Goal: Answer question/provide support: Answer question/provide support

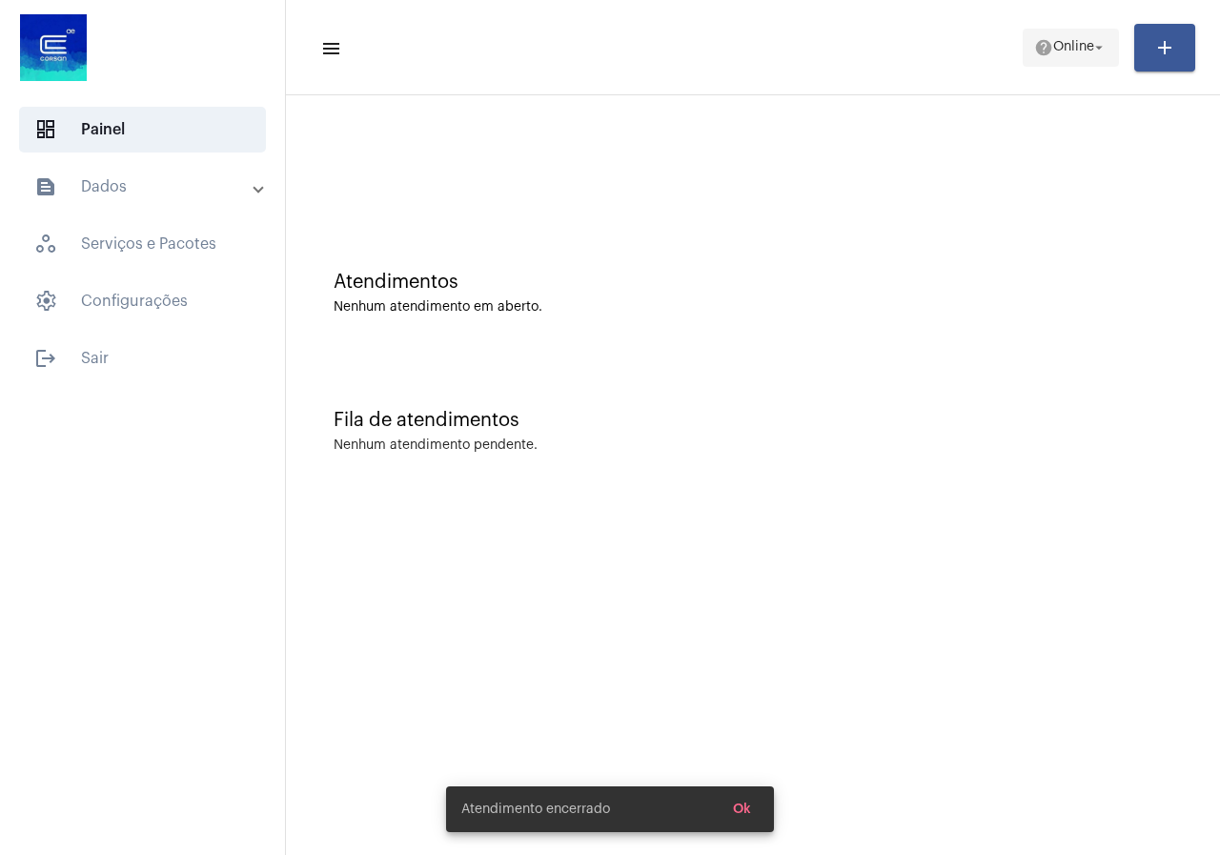
click at [1034, 49] on mat-icon "help" at bounding box center [1043, 47] width 19 height 19
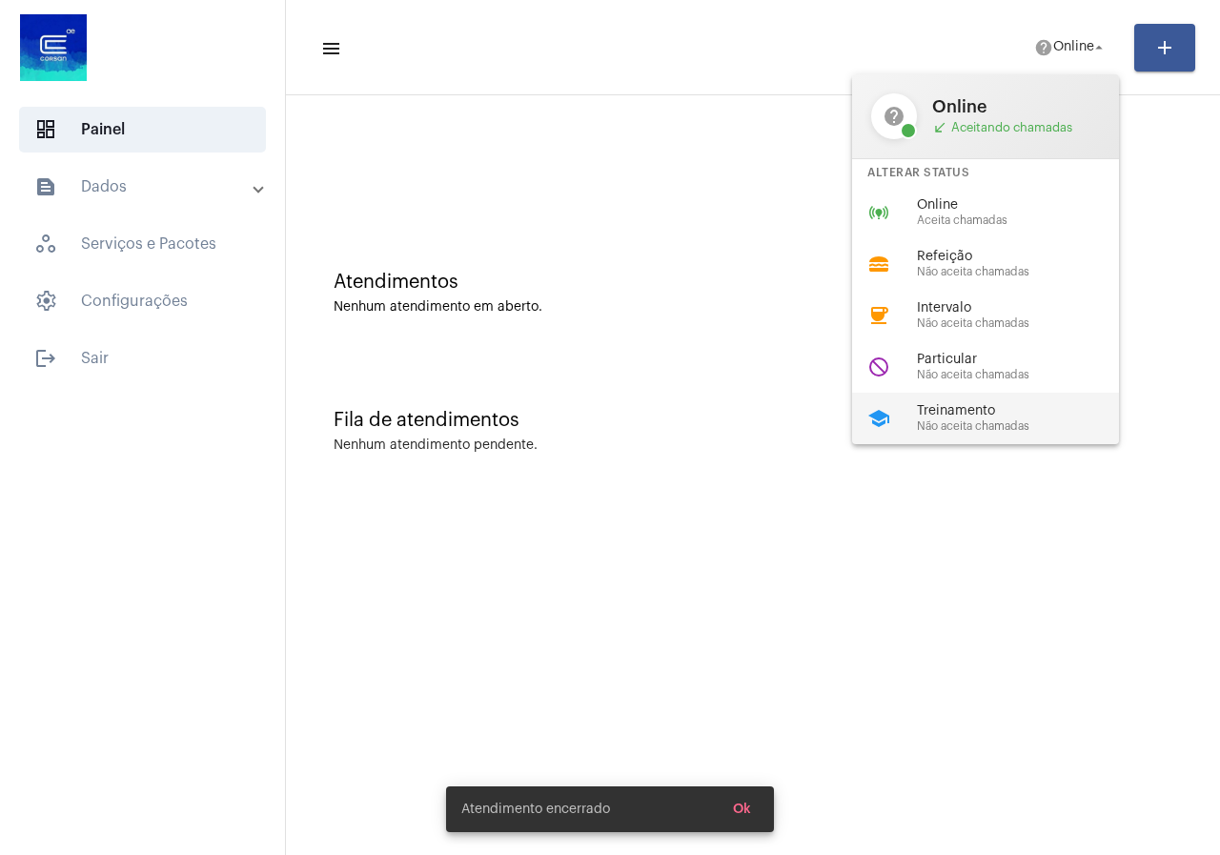
click at [949, 417] on span "Treinamento" at bounding box center [1025, 411] width 217 height 14
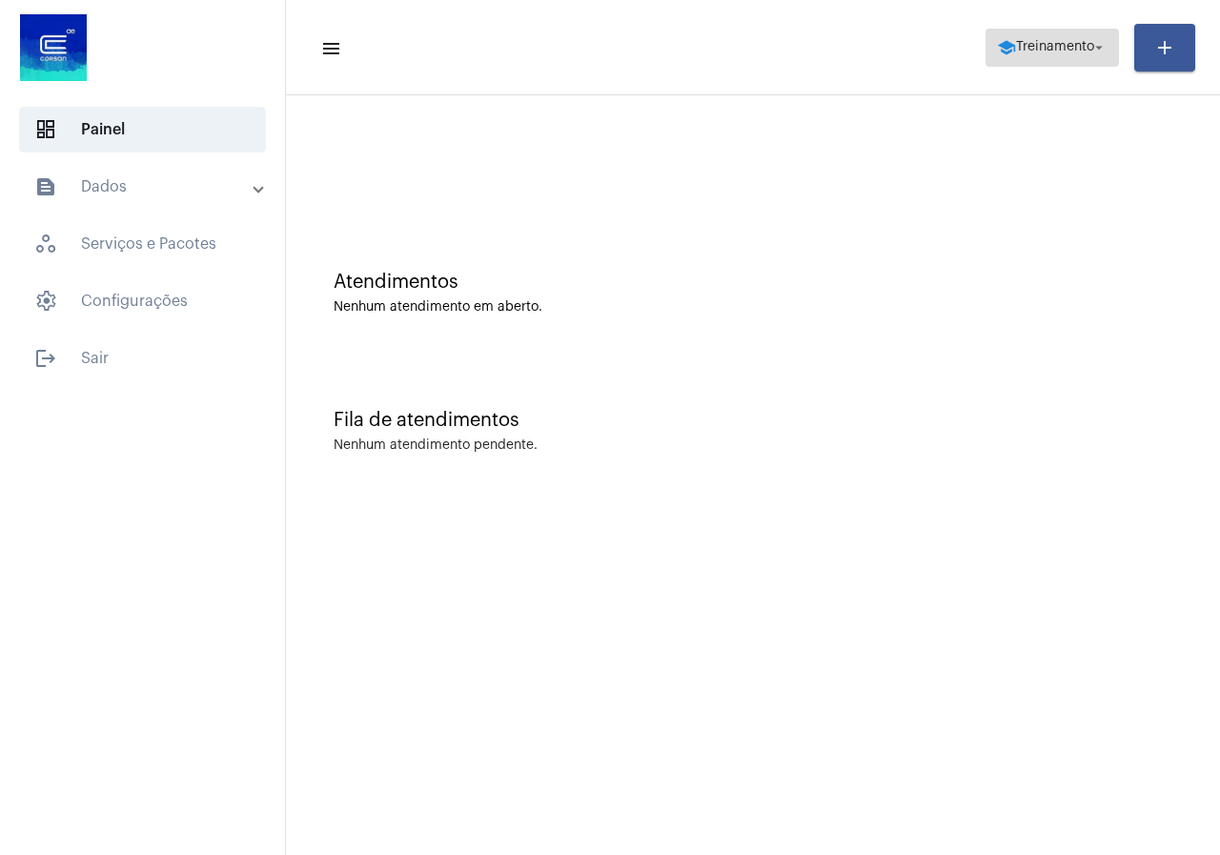
click at [987, 48] on button "school Treinamento arrow_drop_down" at bounding box center [1051, 48] width 133 height 38
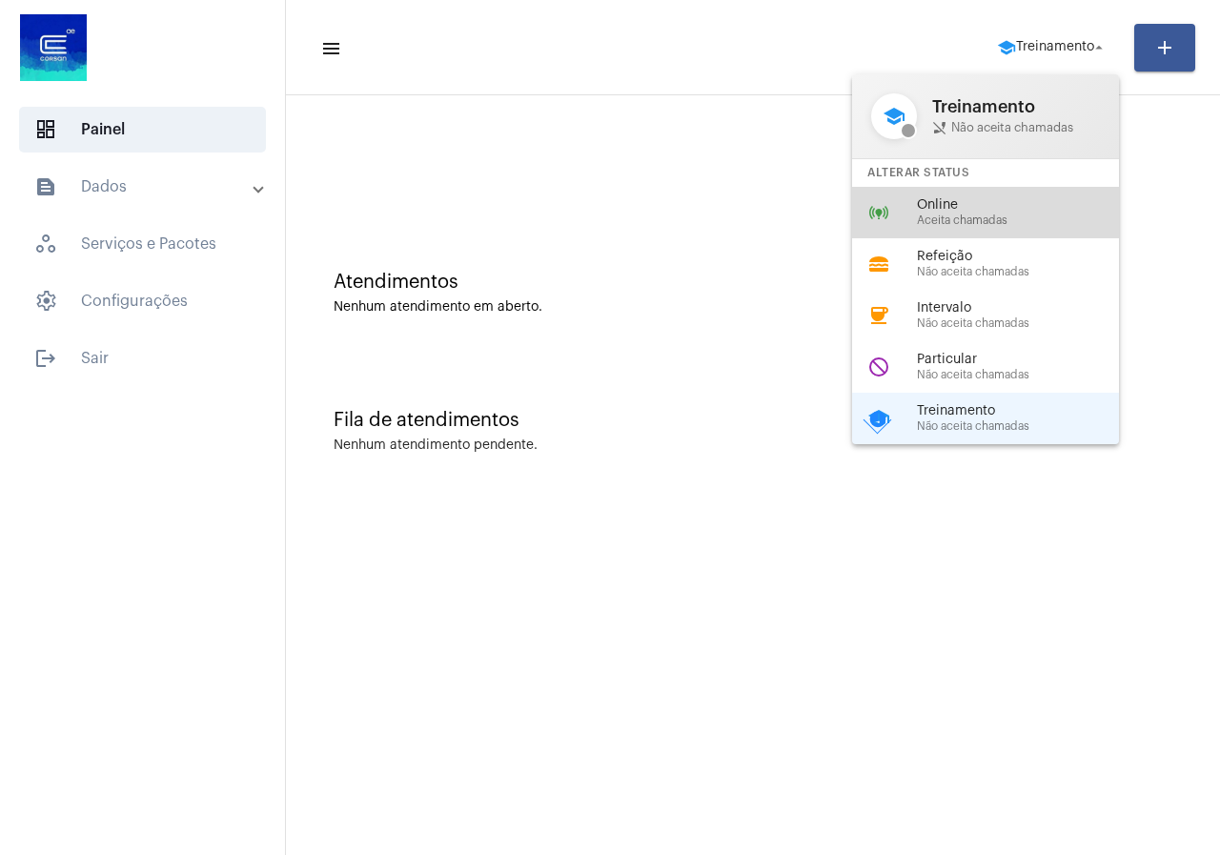
click at [908, 189] on div "online_prediction Online Aceita chamadas" at bounding box center [1000, 212] width 297 height 51
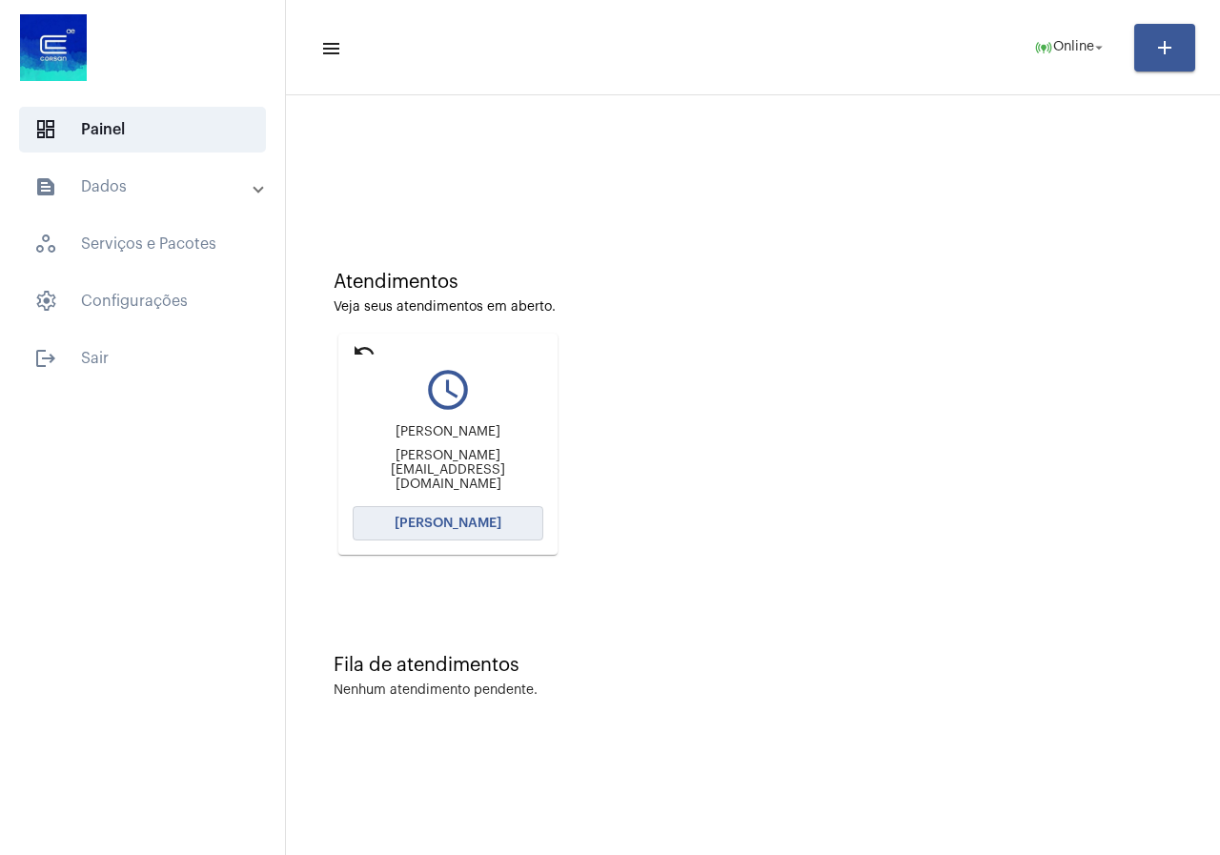
click at [514, 514] on button "[PERSON_NAME]" at bounding box center [448, 523] width 191 height 34
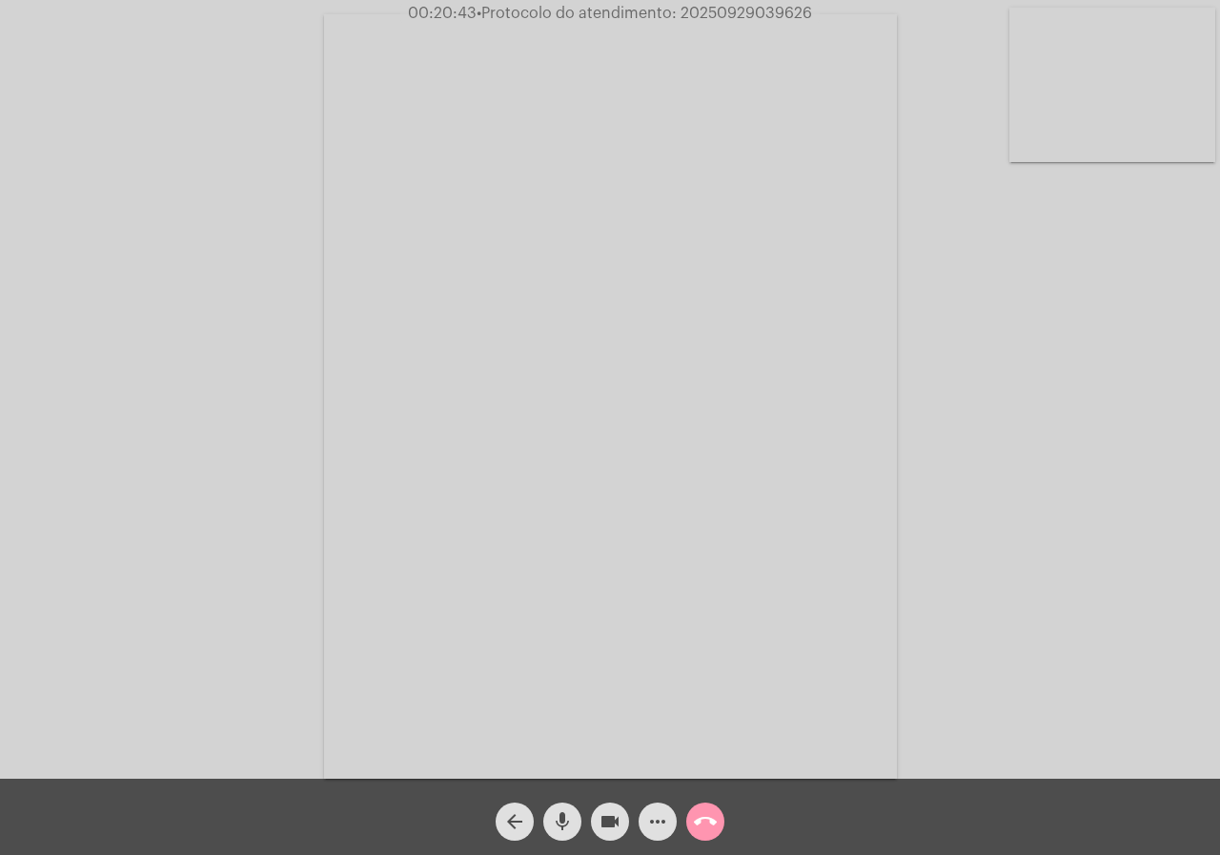
click at [726, 17] on span "• Protocolo do atendimento: 20250929039626" at bounding box center [644, 13] width 335 height 15
copy span "20250929039626"
click at [697, 818] on mat-icon "call_end" at bounding box center [705, 821] width 23 height 23
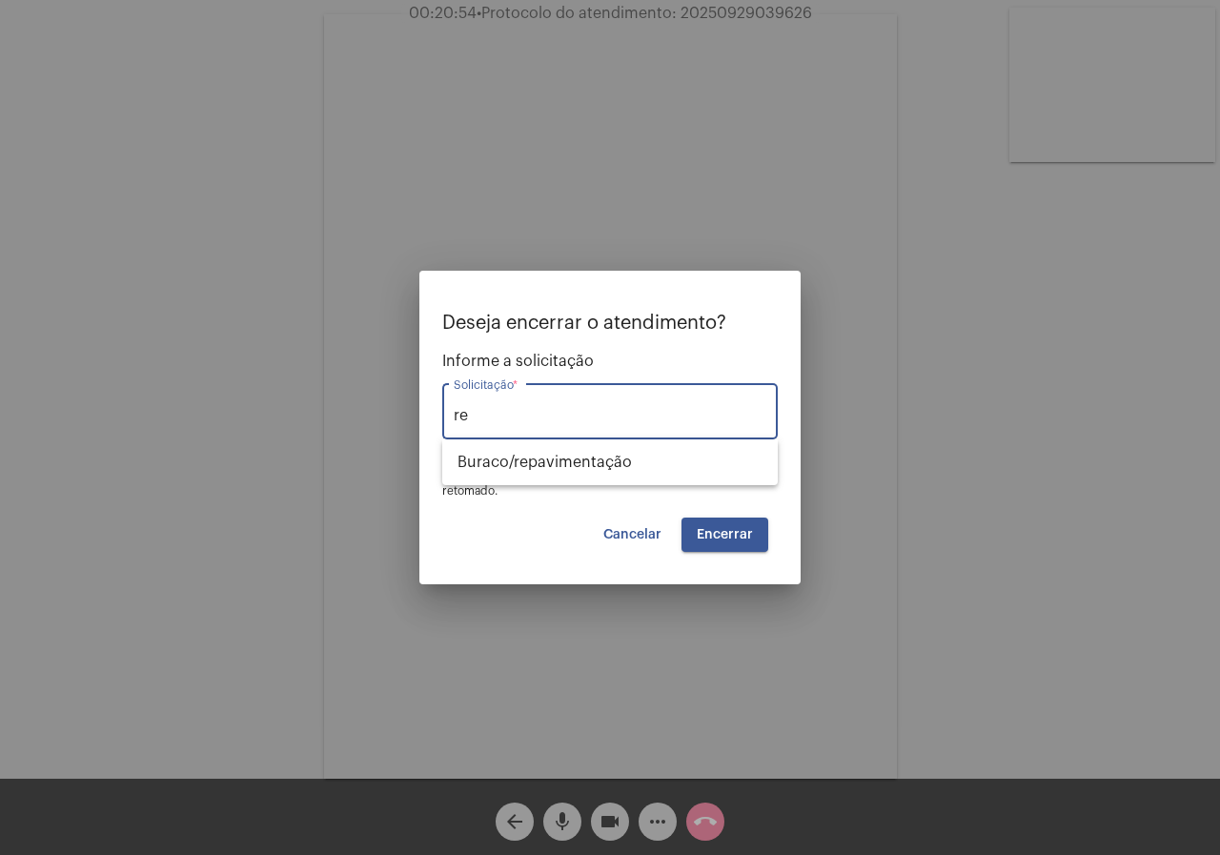
type input "r"
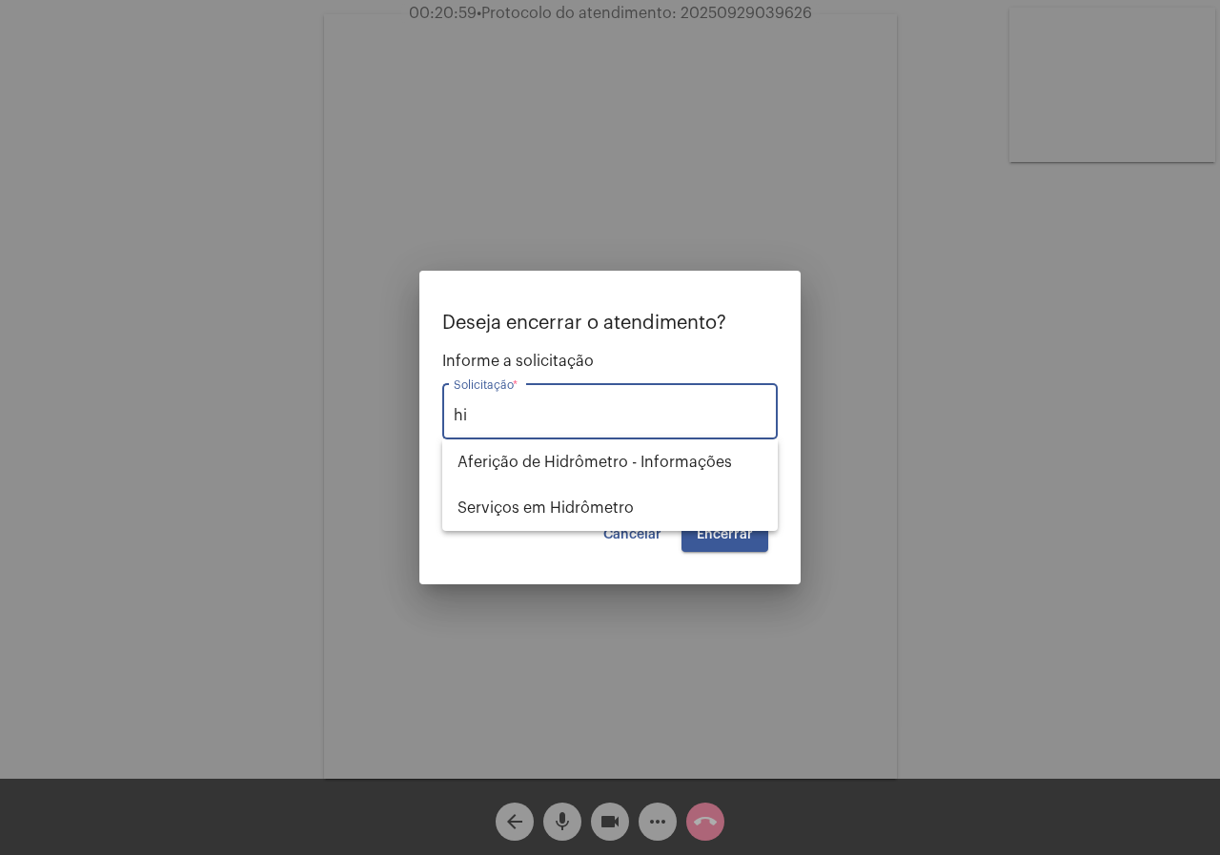
type input "h"
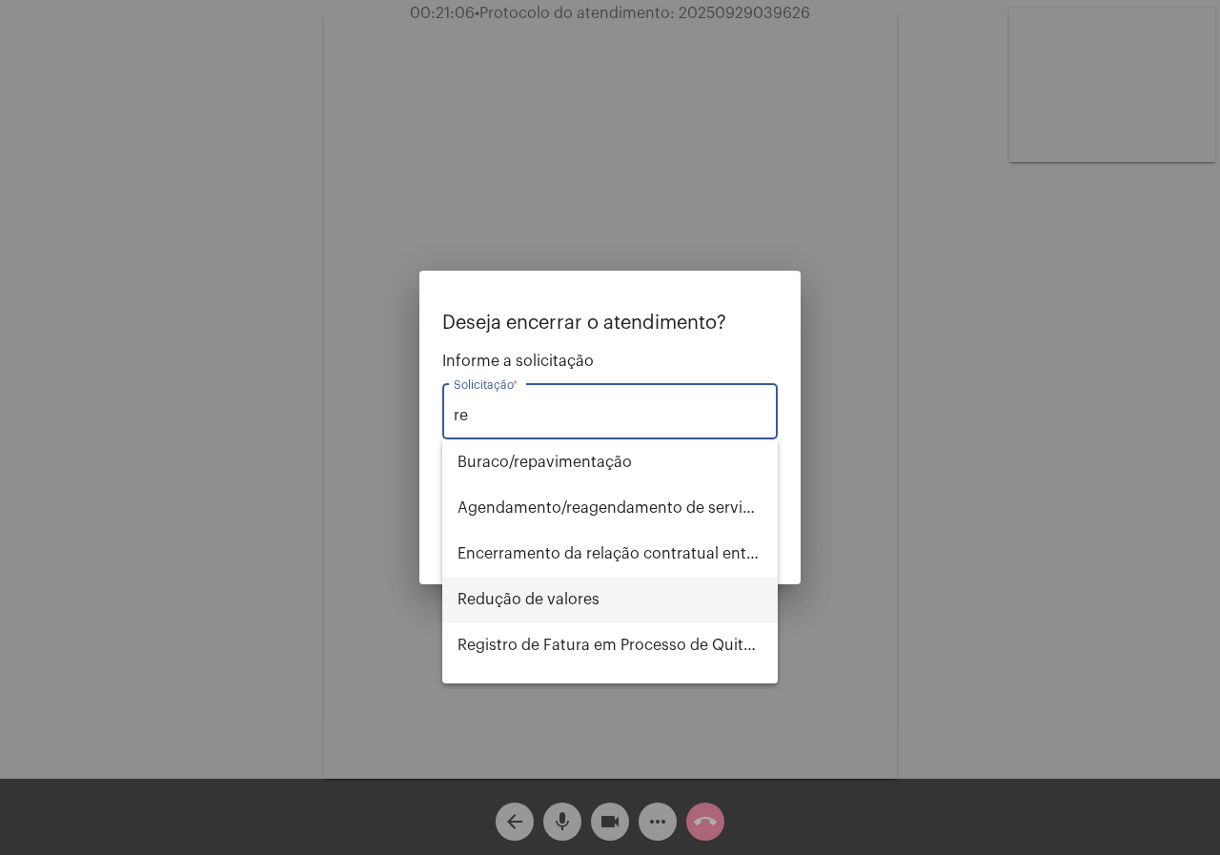
click at [561, 595] on span "Redução de valores" at bounding box center [609, 600] width 305 height 46
type input "Redução de valores"
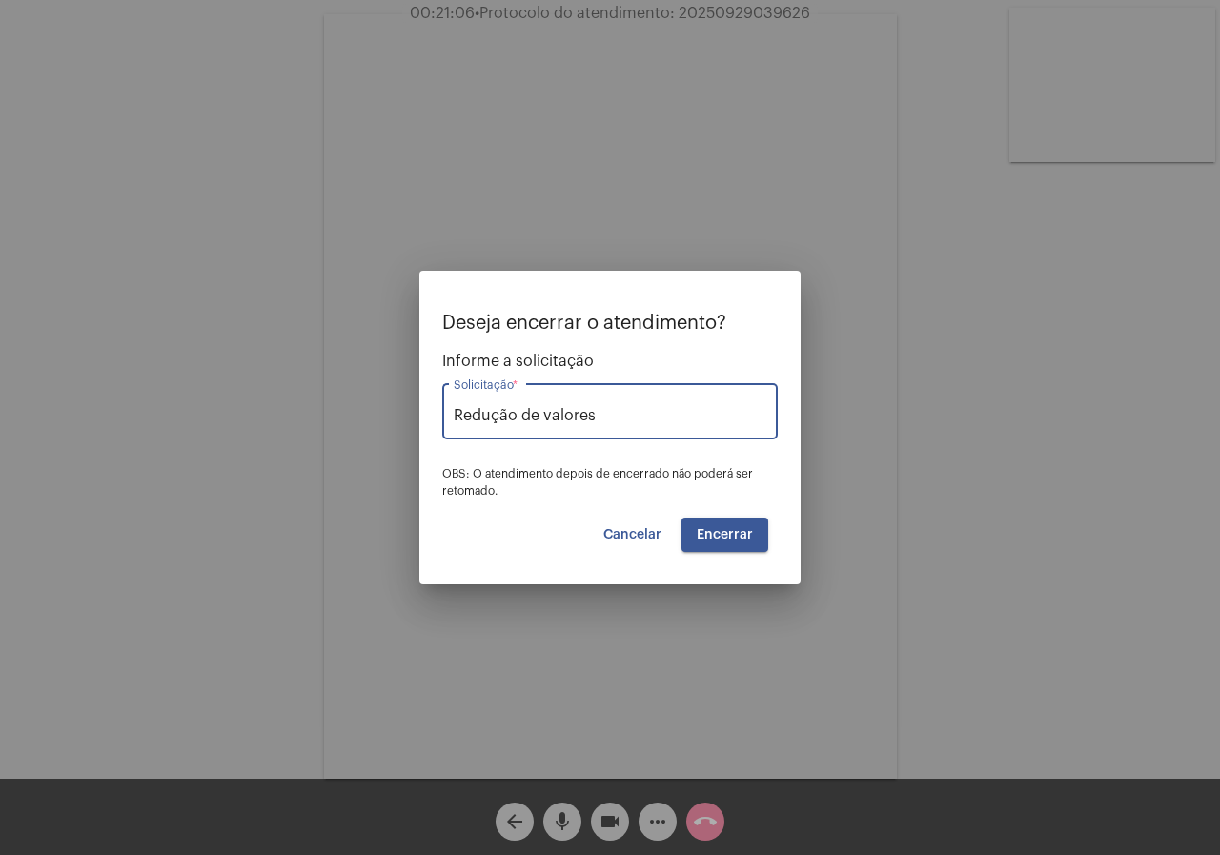
click at [740, 536] on span "Encerrar" at bounding box center [725, 534] width 56 height 13
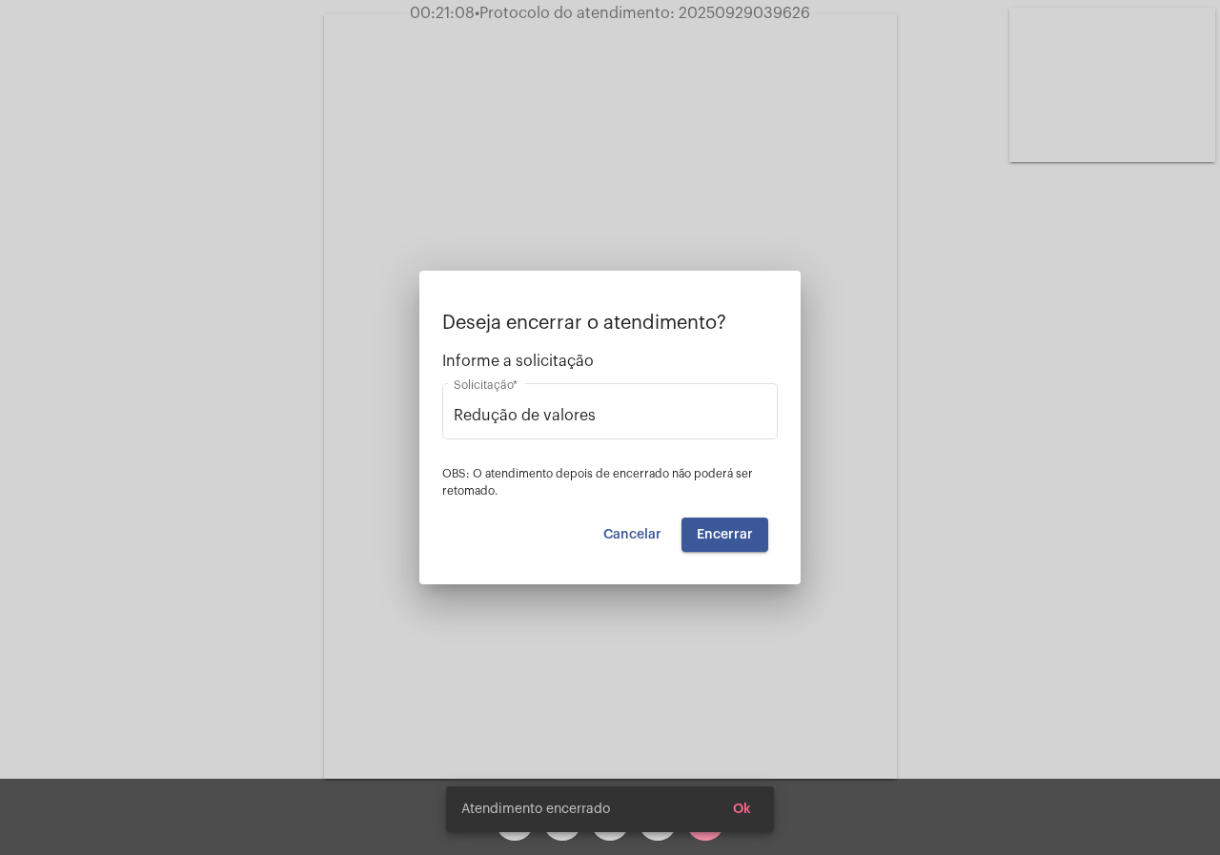
click at [740, 536] on video at bounding box center [610, 396] width 573 height 764
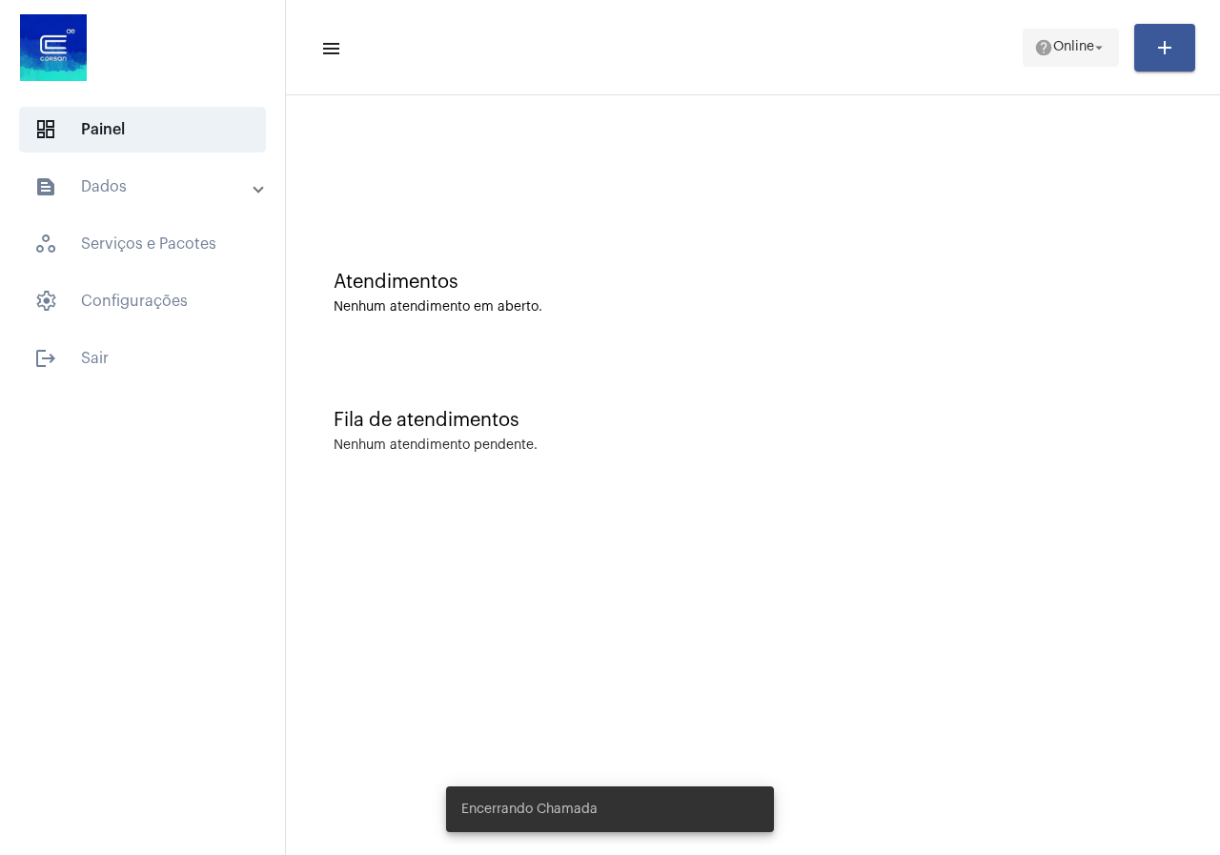
click at [1072, 50] on span "Online" at bounding box center [1073, 47] width 41 height 13
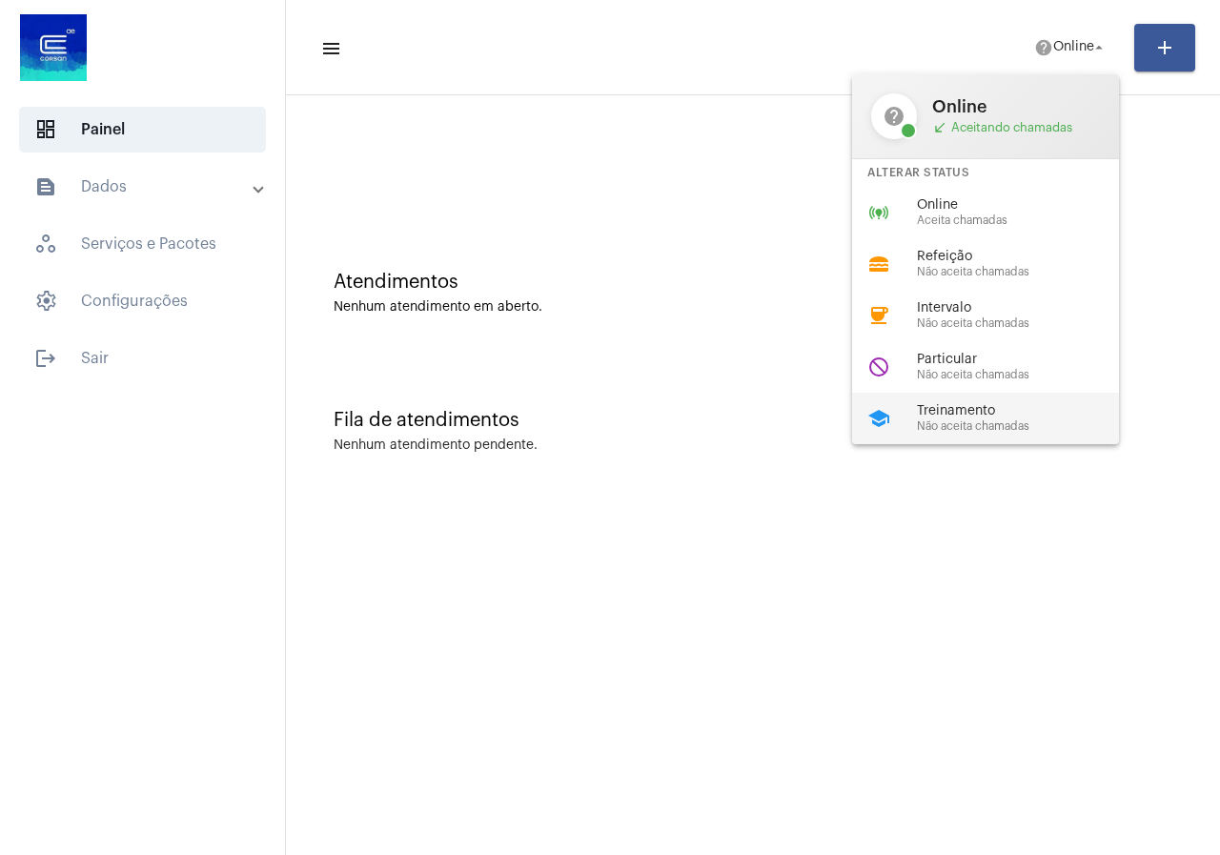
click at [971, 410] on span "Treinamento" at bounding box center [1025, 411] width 217 height 14
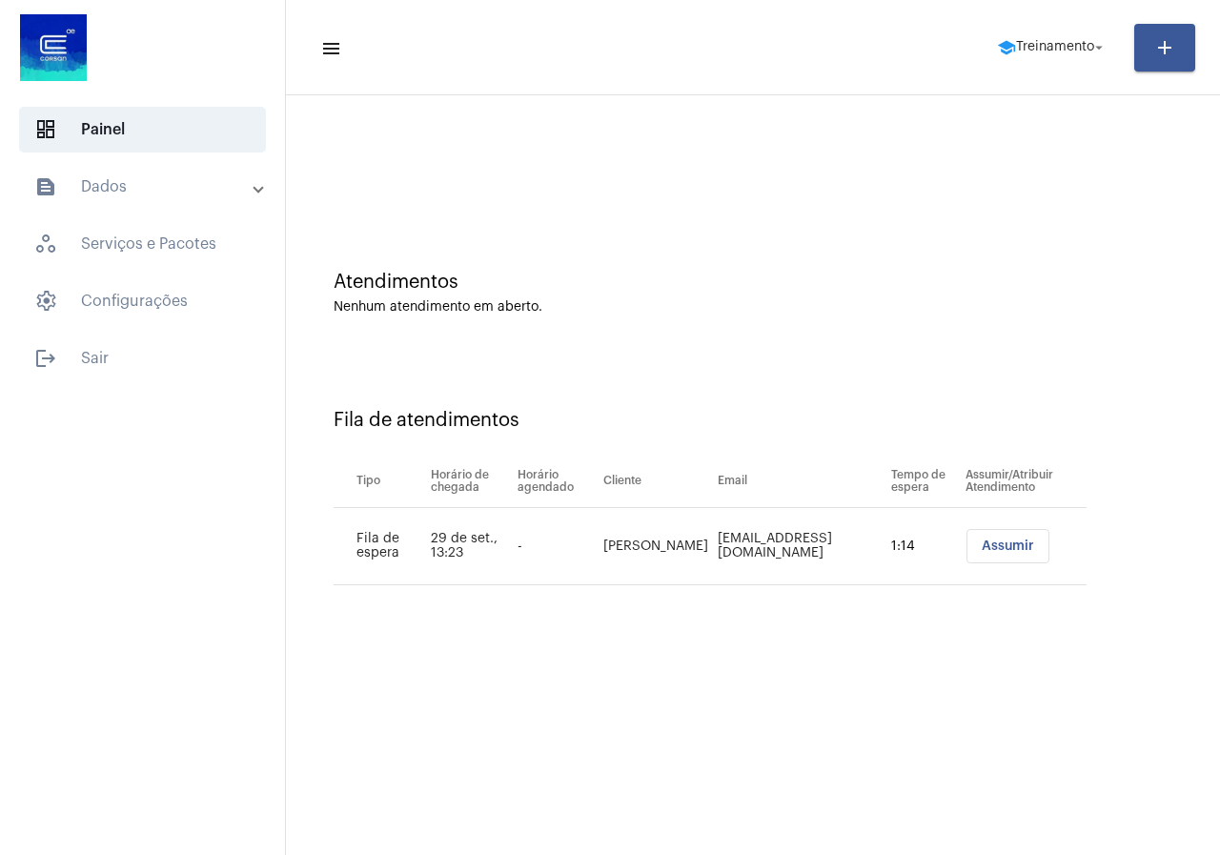
drag, startPoint x: 1022, startPoint y: 83, endPoint x: 1028, endPoint y: 23, distance: 60.4
click at [1028, 23] on mat-toolbar "menu school Treinamento arrow_drop_down add" at bounding box center [753, 47] width 934 height 95
click at [1030, 41] on span "Treinamento" at bounding box center [1055, 47] width 78 height 13
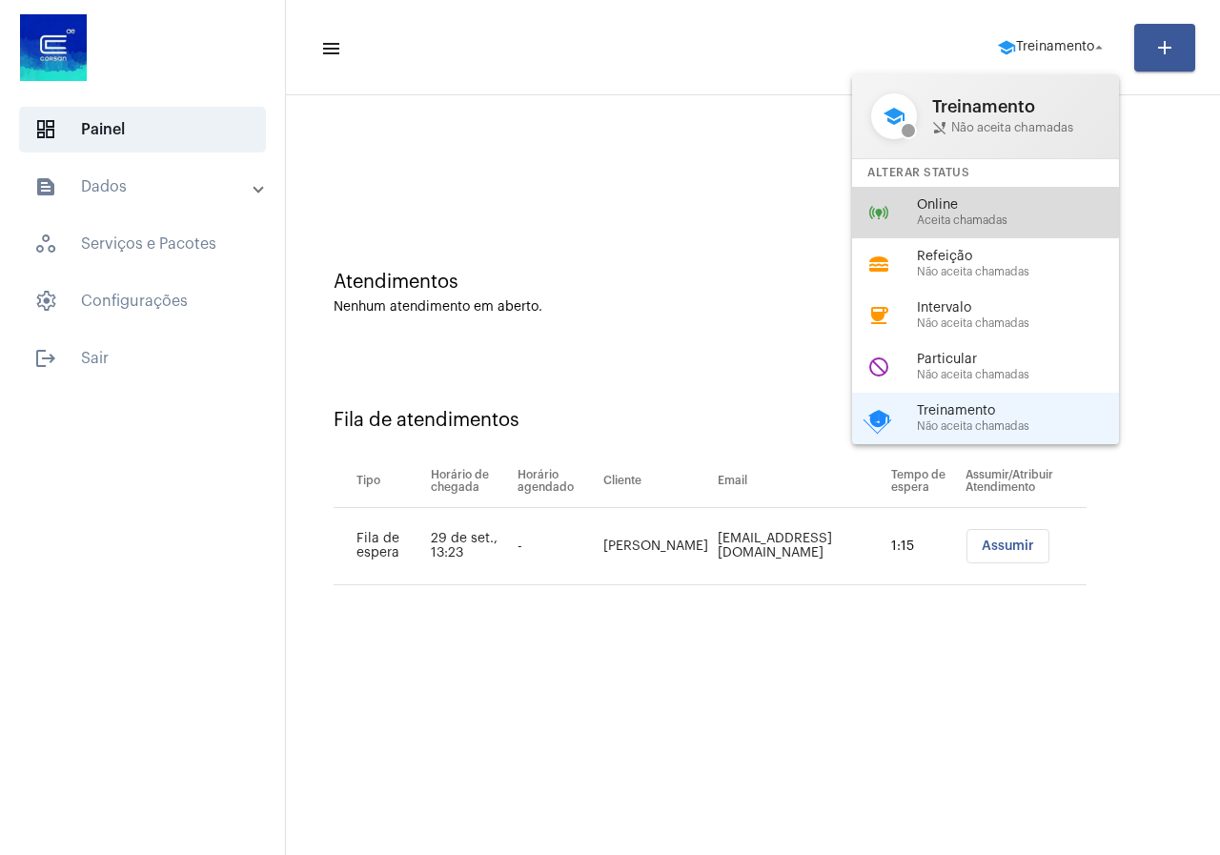
click at [918, 188] on div "online_prediction Online Aceita chamadas" at bounding box center [1000, 212] width 297 height 51
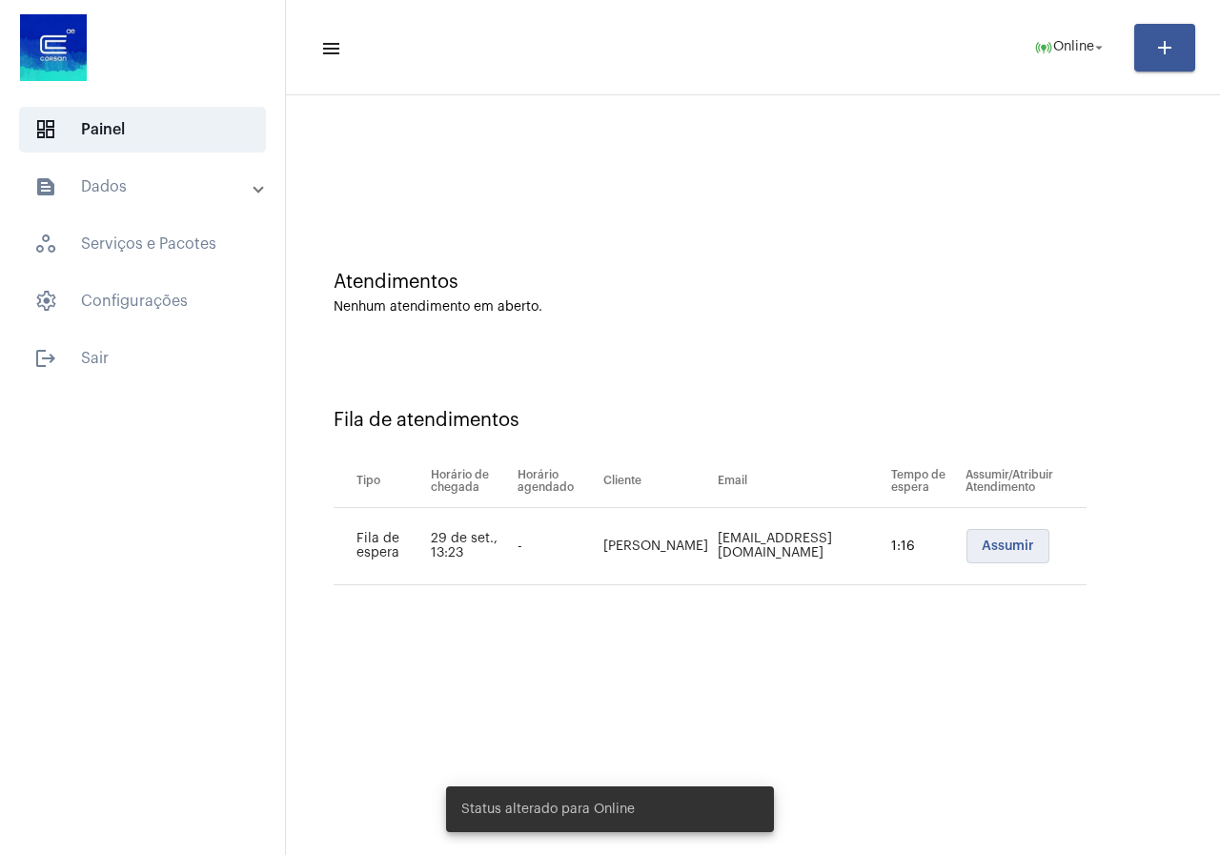
click at [966, 537] on button "Assumir" at bounding box center [1007, 546] width 83 height 34
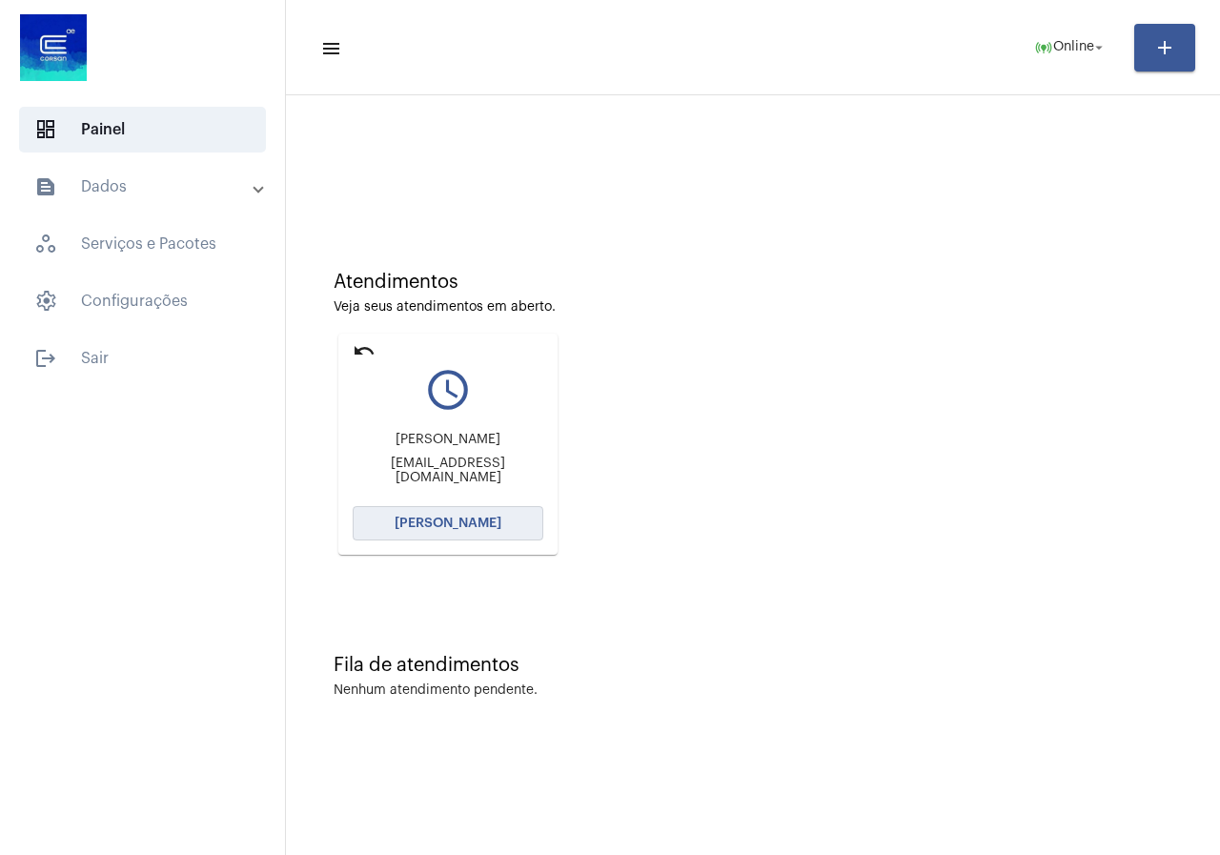
click at [471, 510] on button "[PERSON_NAME]" at bounding box center [448, 523] width 191 height 34
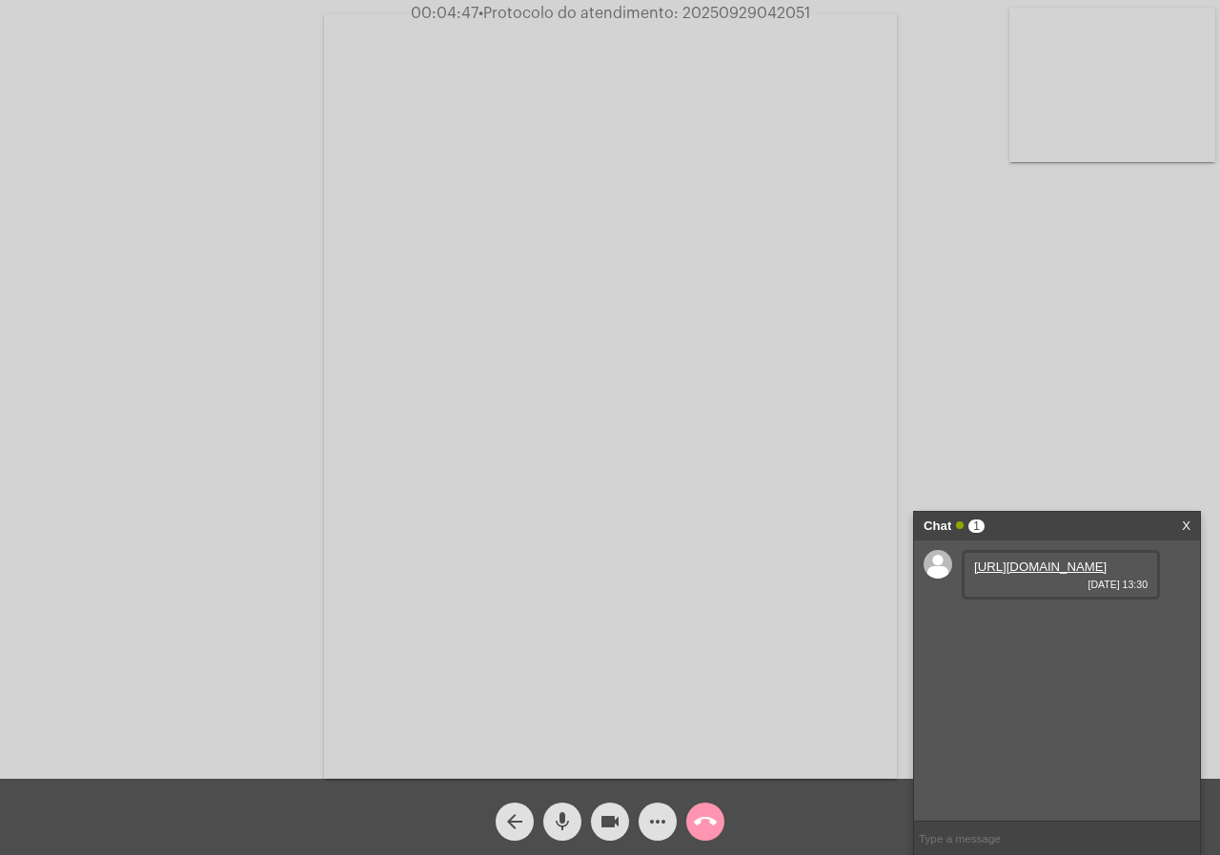
click at [1022, 574] on link "[URL][DOMAIN_NAME]" at bounding box center [1040, 566] width 132 height 14
click at [1055, 644] on span "[DATE] 13:30" at bounding box center [1060, 638] width 173 height 11
click at [1066, 628] on link "[URL][DOMAIN_NAME]" at bounding box center [1040, 621] width 132 height 14
click at [1167, 768] on div "[URL][DOMAIN_NAME] [DATE] 13:30 [URL][DOMAIN_NAME] [DATE] 13:30" at bounding box center [1057, 680] width 286 height 280
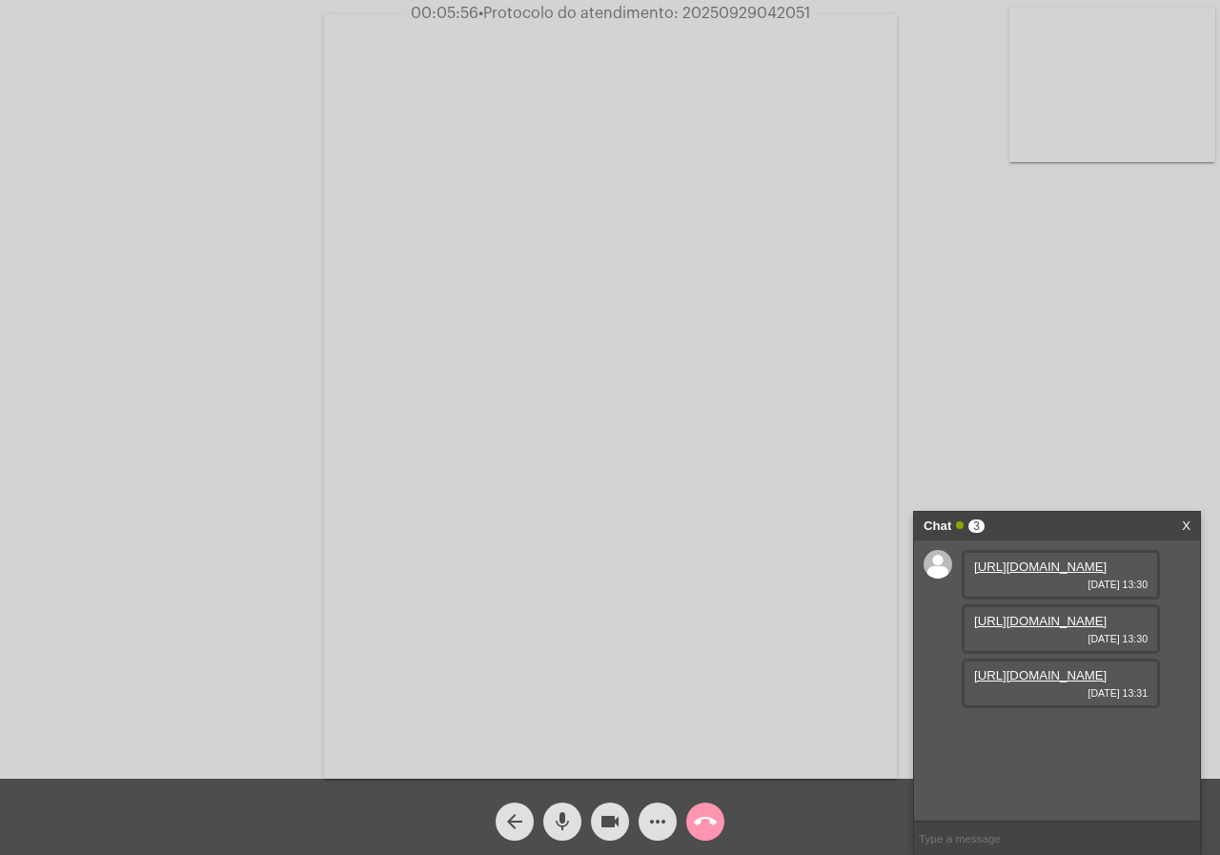
click at [1037, 682] on link "[URL][DOMAIN_NAME]" at bounding box center [1040, 675] width 132 height 14
click at [1065, 737] on link "[URL][DOMAIN_NAME]" at bounding box center [1040, 729] width 132 height 14
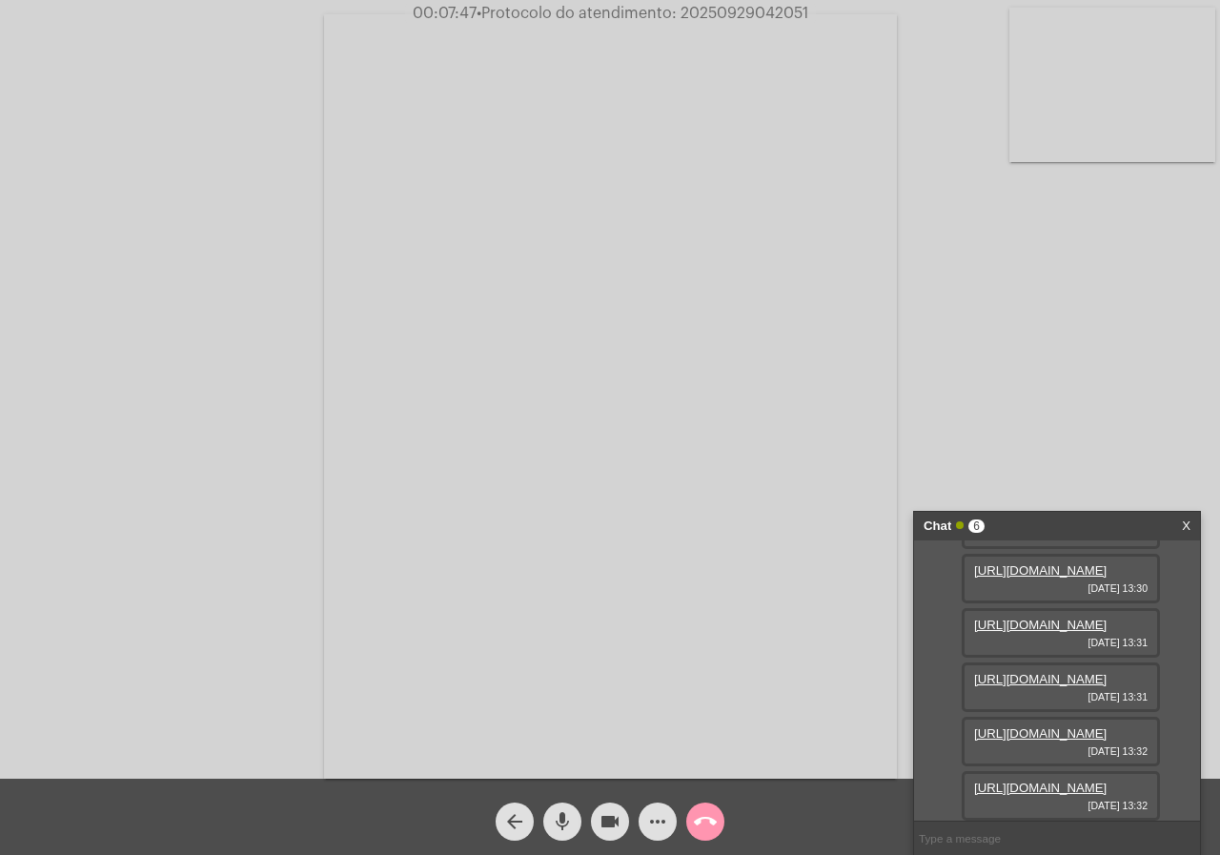
scroll to position [308, 0]
click at [1057, 781] on link "[URL][DOMAIN_NAME]" at bounding box center [1040, 788] width 132 height 14
click at [1028, 832] on input "text" at bounding box center [1057, 838] width 286 height 33
click at [978, 793] on span "Scheifler" at bounding box center [998, 788] width 49 height 14
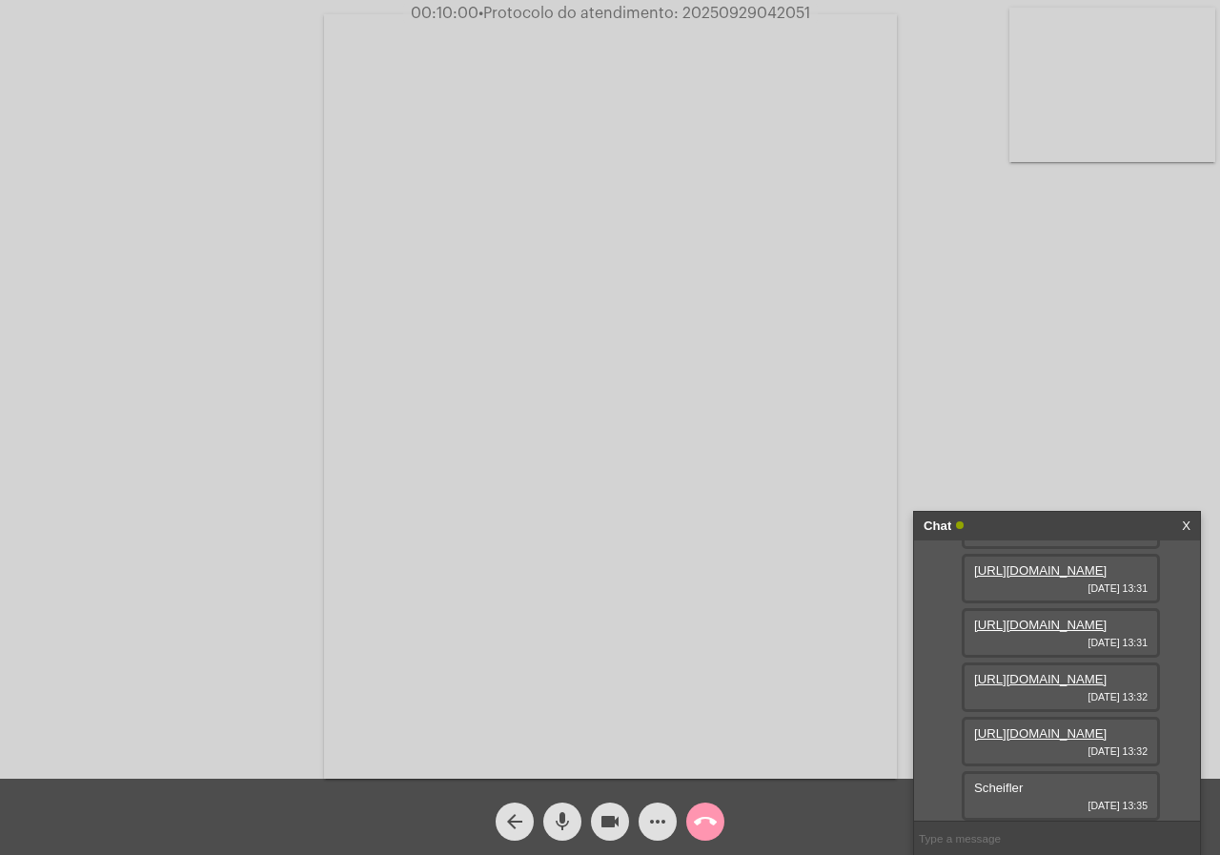
click at [978, 793] on span "Scheifler" at bounding box center [998, 788] width 49 height 14
copy span "Scheifler"
click at [999, 780] on div "53997124553 [DATE] 13:36" at bounding box center [1061, 796] width 198 height 50
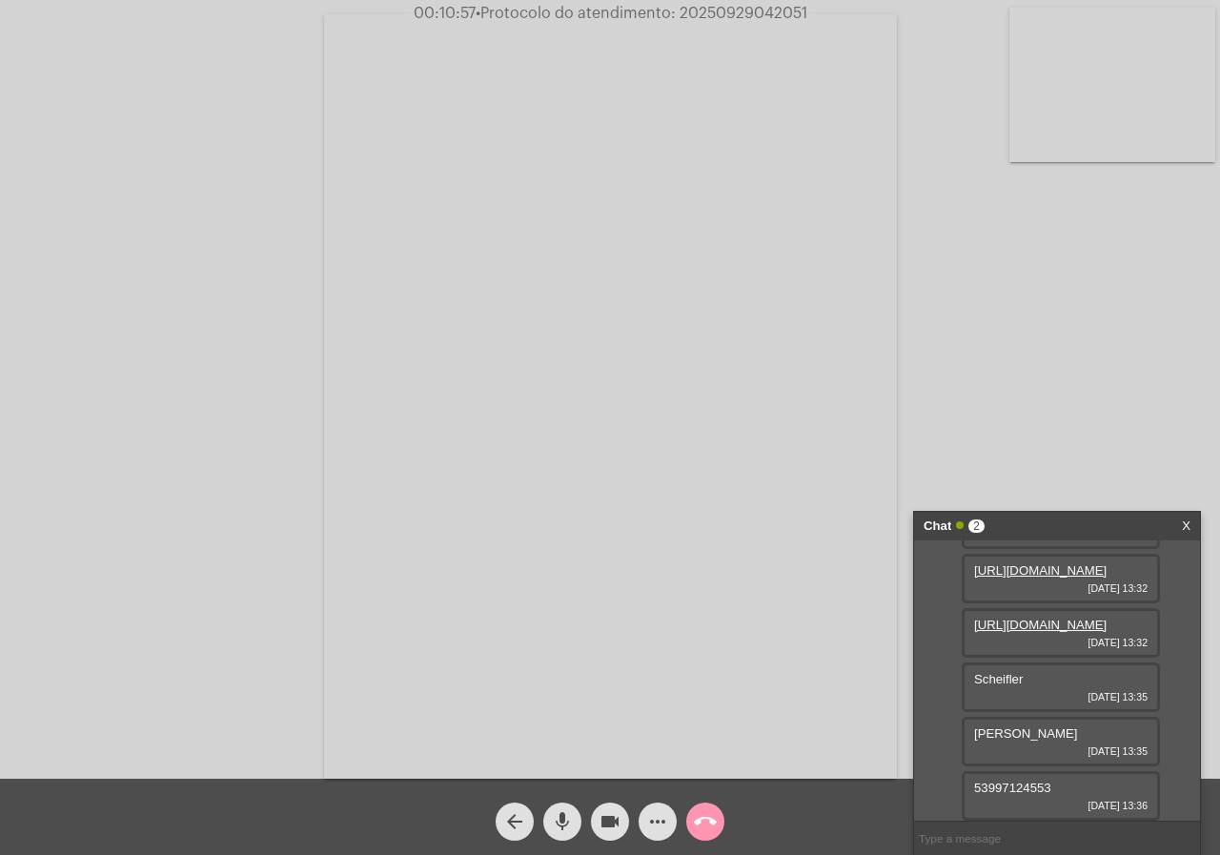
copy span "53997124553"
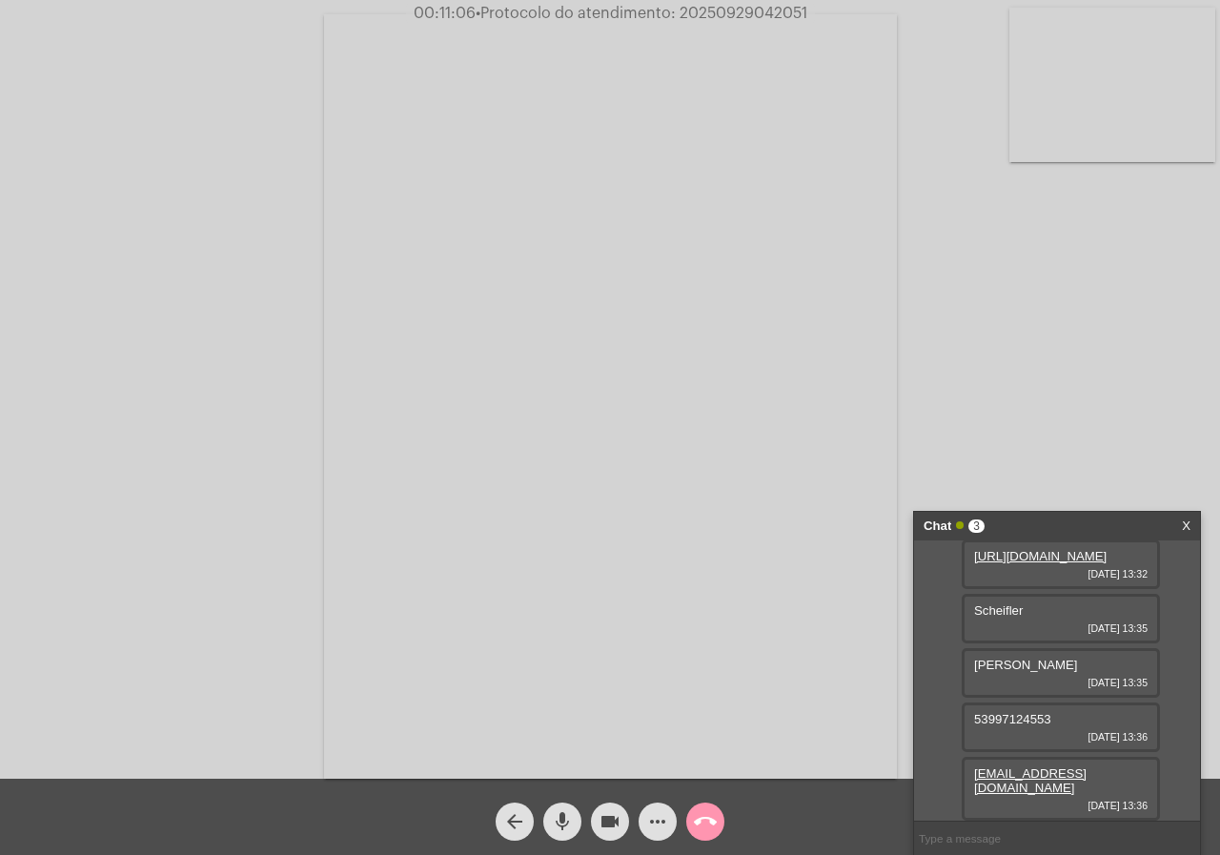
drag, startPoint x: 1146, startPoint y: 783, endPoint x: 977, endPoint y: 789, distance: 169.7
click at [977, 789] on div "[EMAIL_ADDRESS][DOMAIN_NAME] [DATE] 13:36" at bounding box center [1061, 789] width 198 height 64
copy span "53997124553"
click at [981, 786] on span "96160000" at bounding box center [1002, 788] width 56 height 14
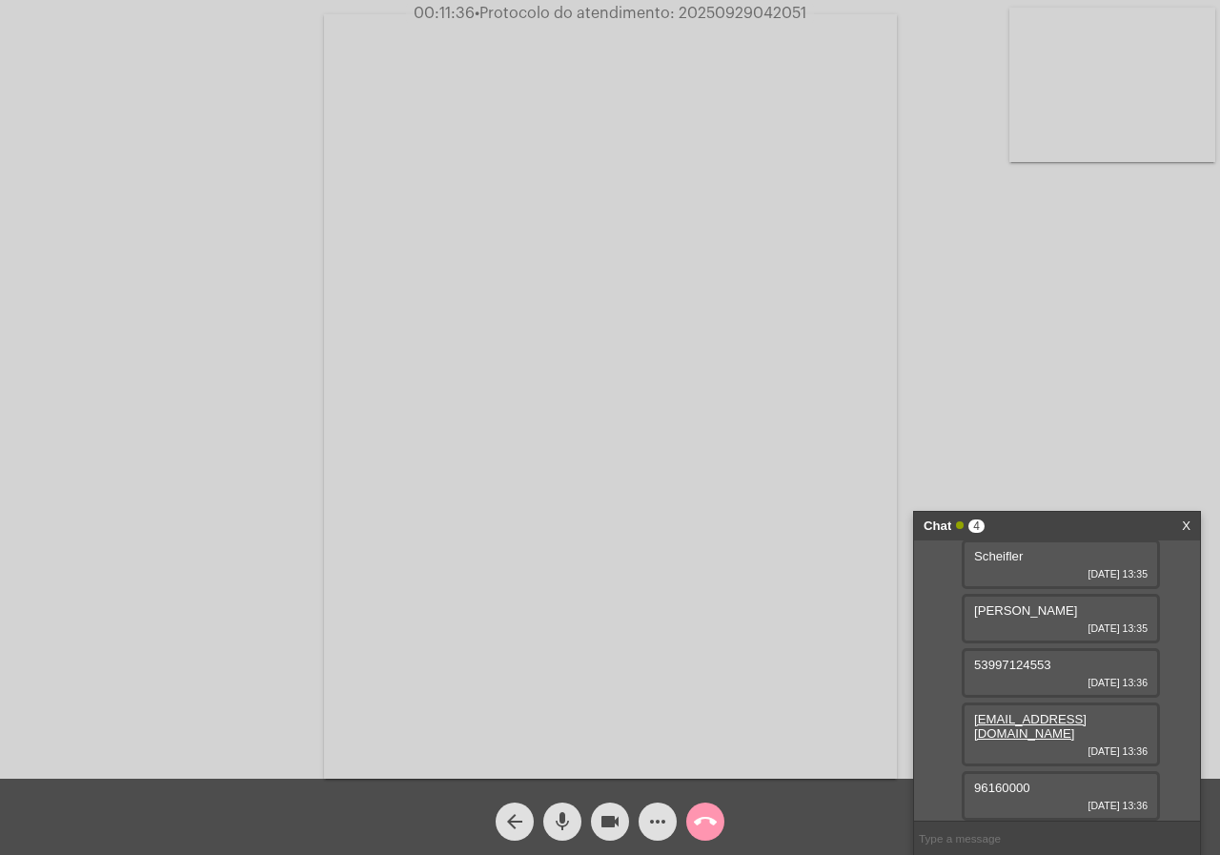
click at [981, 786] on span "96160000" at bounding box center [1002, 788] width 56 height 14
copy span "96160000"
click at [650, 815] on mat-icon "more_horiz" at bounding box center [657, 821] width 23 height 23
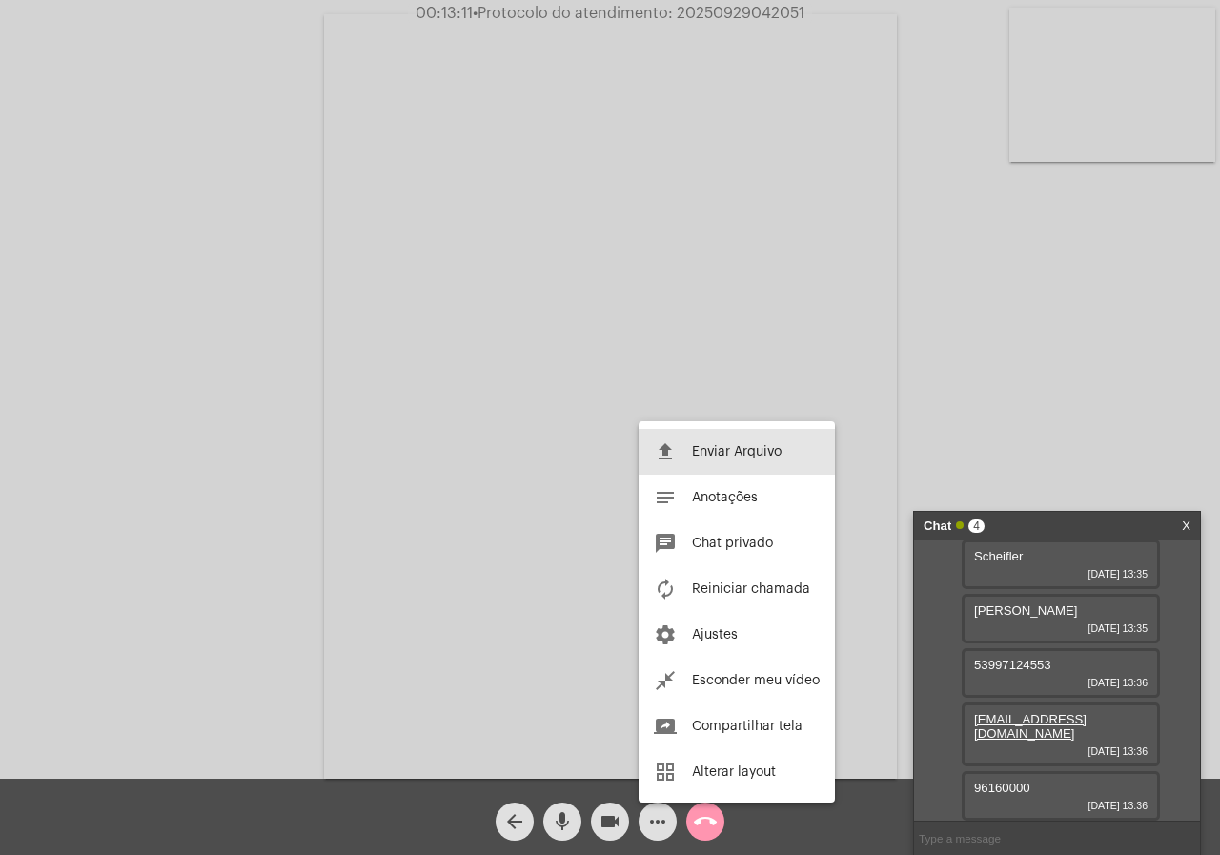
click at [824, 437] on button "file_upload Enviar Arquivo" at bounding box center [737, 452] width 196 height 46
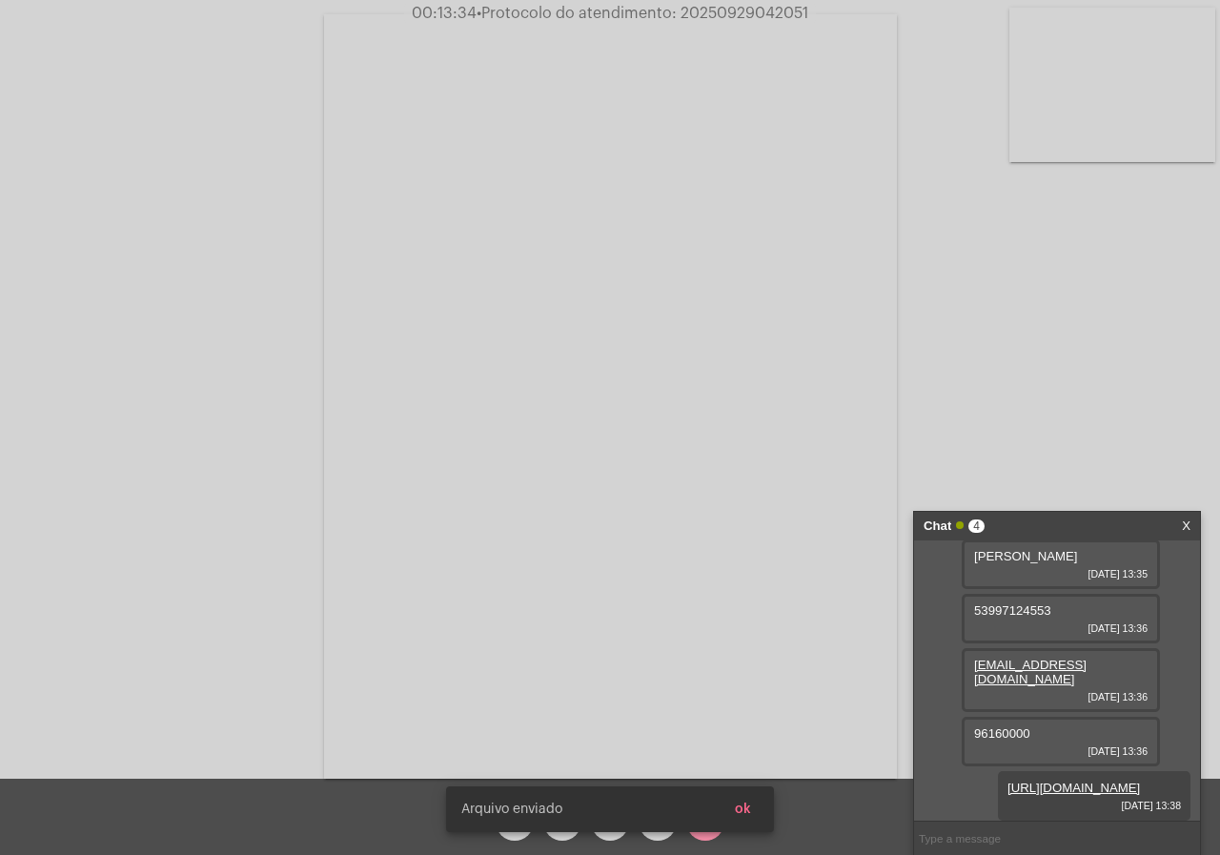
scroll to position [677, 0]
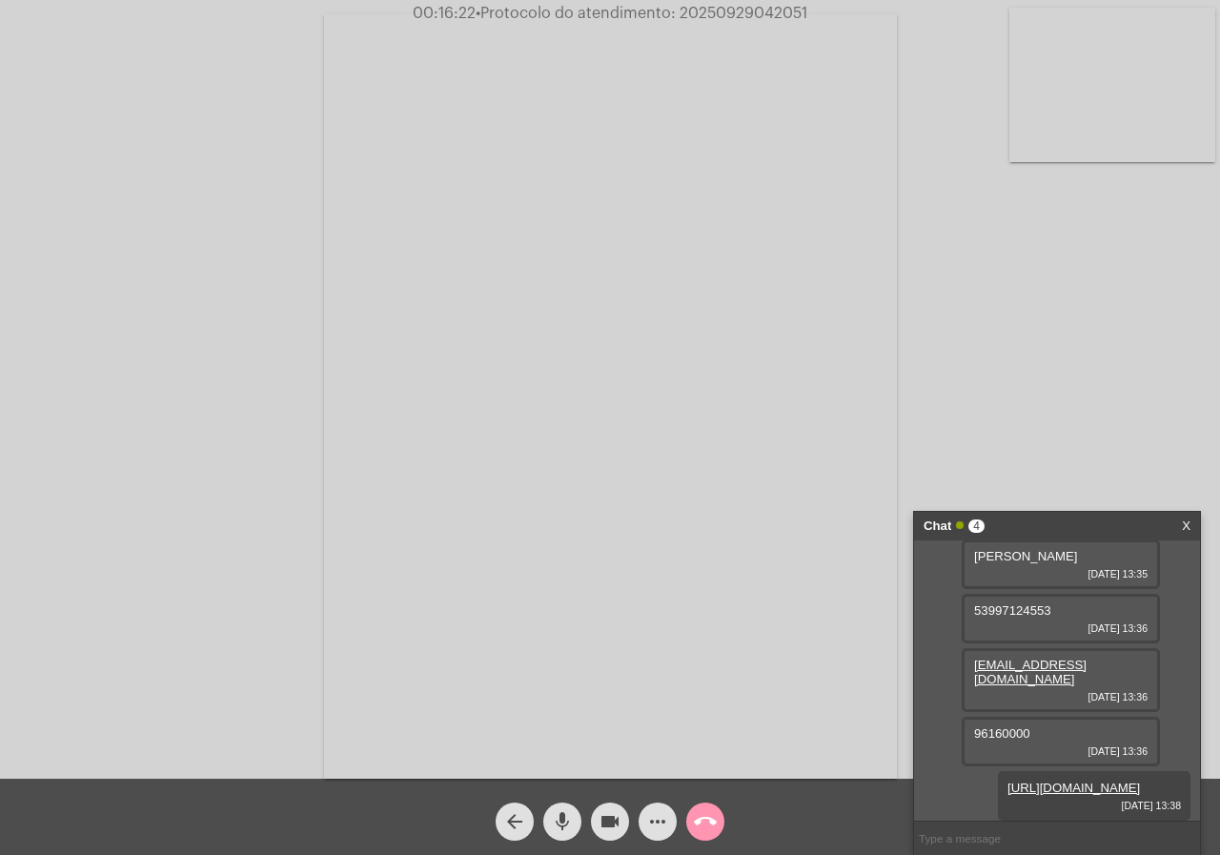
click at [718, 8] on span "• Protocolo do atendimento: 20250929042051" at bounding box center [642, 13] width 332 height 15
click at [718, 8] on span "• Protocolo do atendimento: 20250929042051" at bounding box center [643, 13] width 332 height 15
copy span "20250929042051"
click at [707, 827] on mat-icon "call_end" at bounding box center [705, 821] width 23 height 23
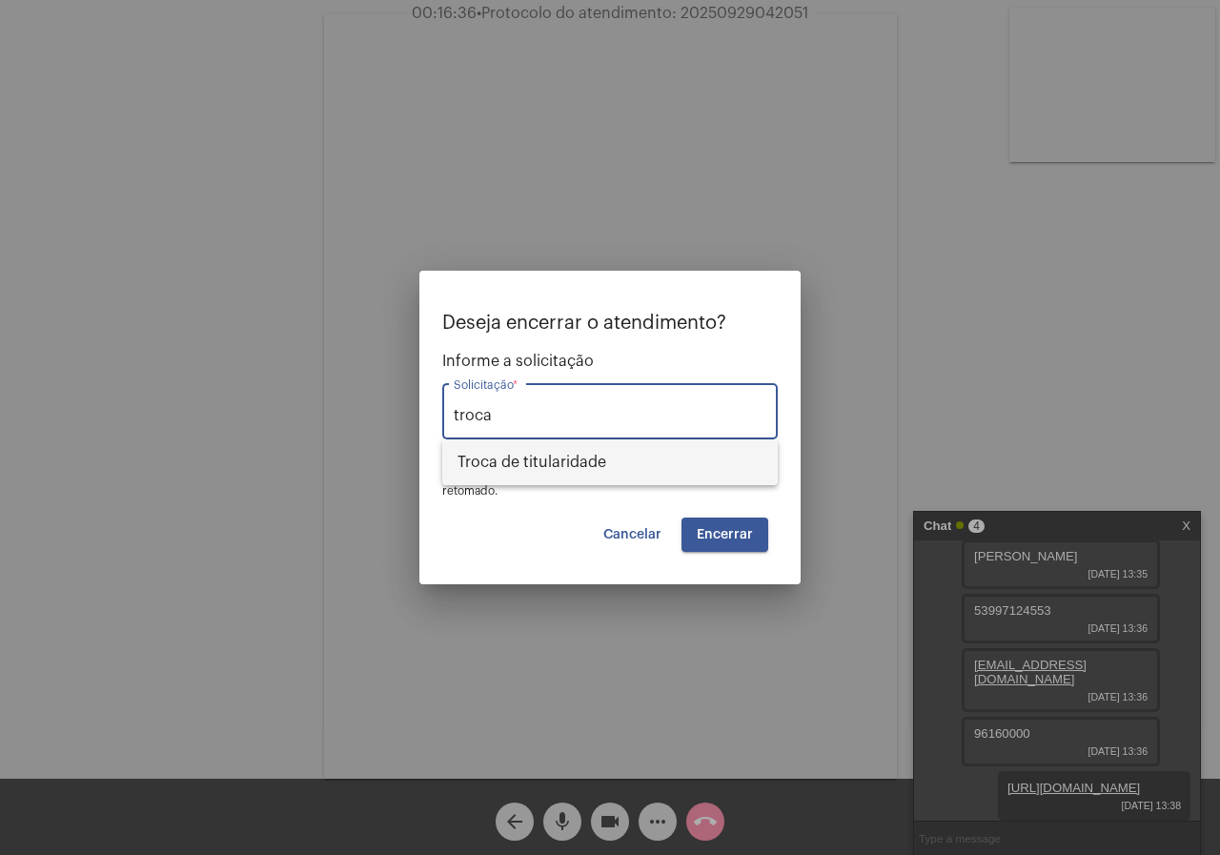
click at [555, 473] on span "Troca de titularidade" at bounding box center [609, 462] width 305 height 46
type input "Troca de titularidade"
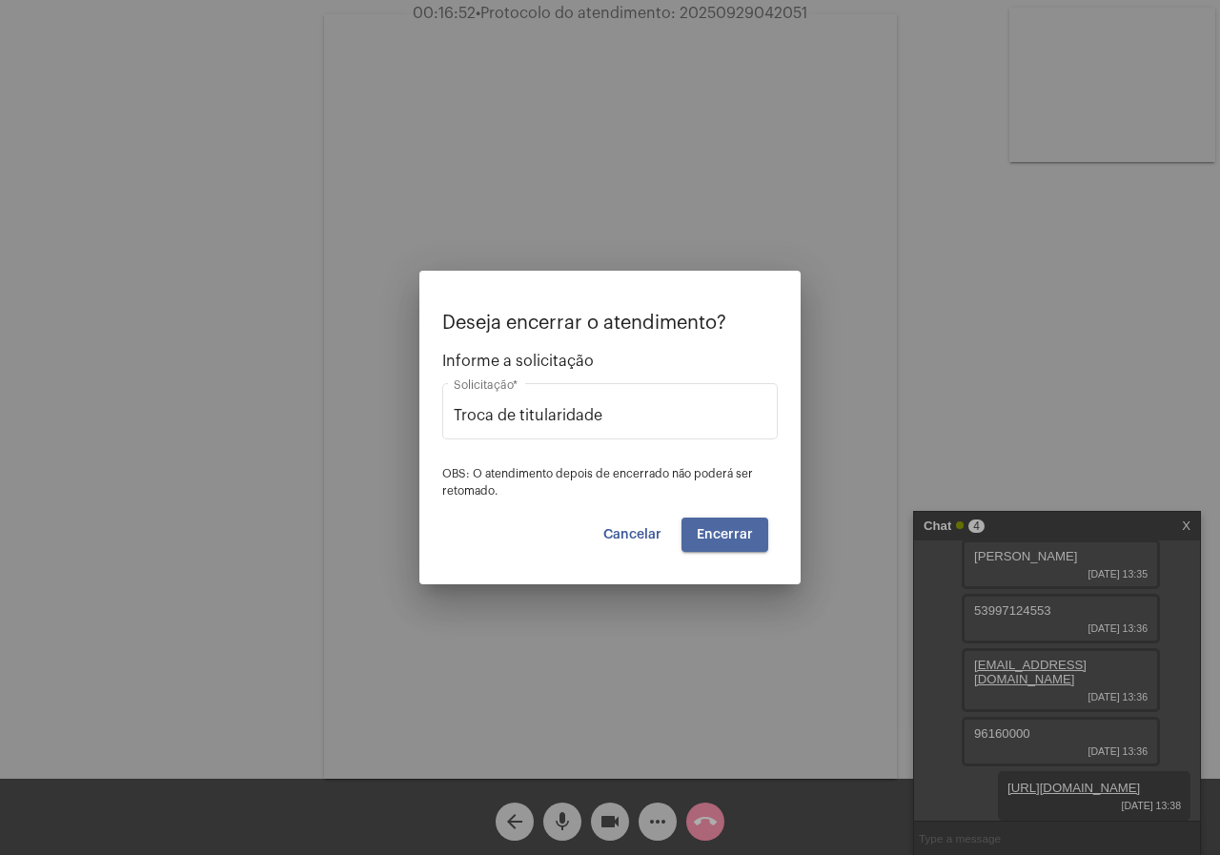
click at [731, 541] on button "Encerrar" at bounding box center [724, 534] width 87 height 34
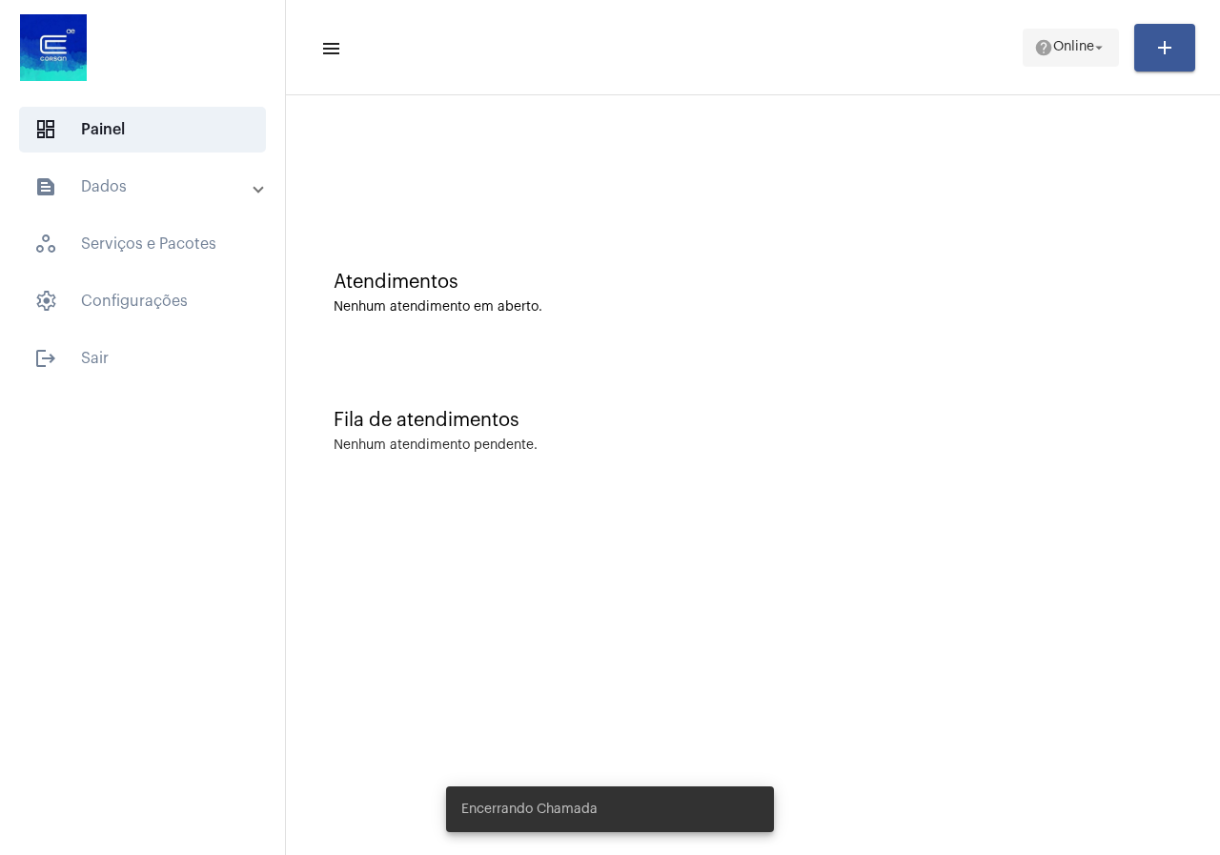
click at [1080, 41] on span "Online" at bounding box center [1073, 47] width 41 height 13
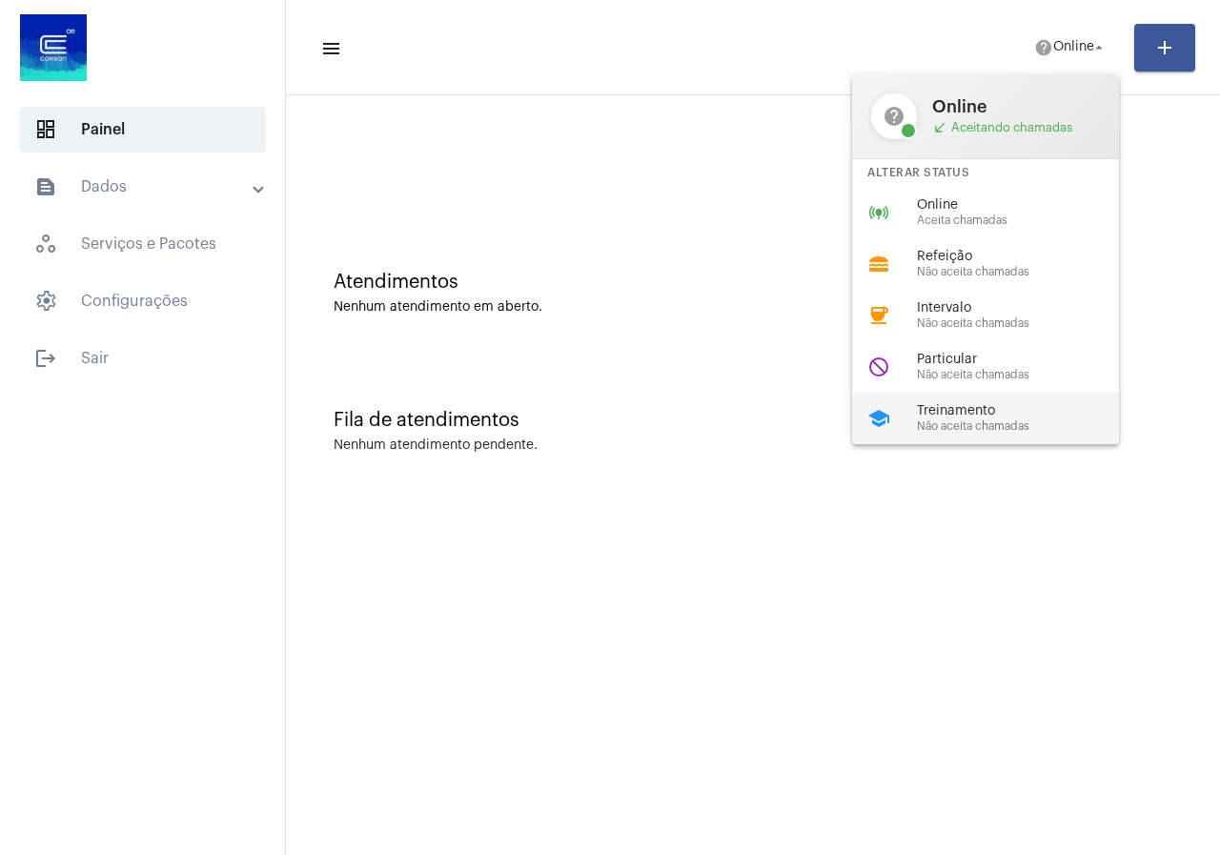
click at [953, 415] on span "Treinamento" at bounding box center [1025, 411] width 217 height 14
